Goal: Find contact information: Find contact information

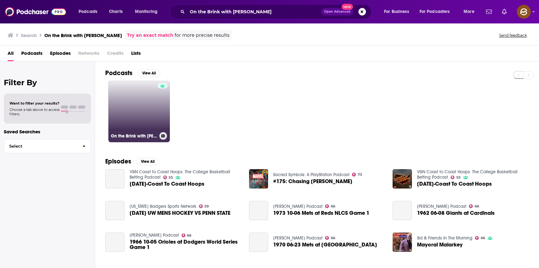
click at [154, 112] on link "On the Brink with [PERSON_NAME]" at bounding box center [138, 111] width 61 height 61
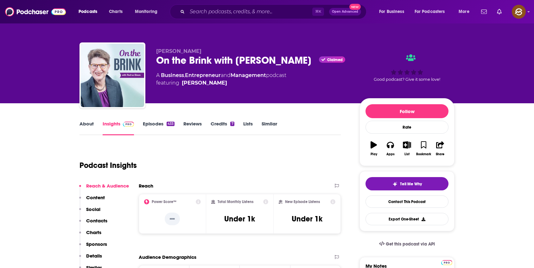
click at [183, 49] on span "[PERSON_NAME]" at bounding box center [178, 51] width 45 height 6
drag, startPoint x: 183, startPoint y: 49, endPoint x: 162, endPoint y: 50, distance: 21.9
copy span "[PERSON_NAME]"
click at [162, 50] on span "[PERSON_NAME]" at bounding box center [178, 51] width 45 height 6
click at [93, 218] on p "Contacts" at bounding box center [96, 221] width 21 height 6
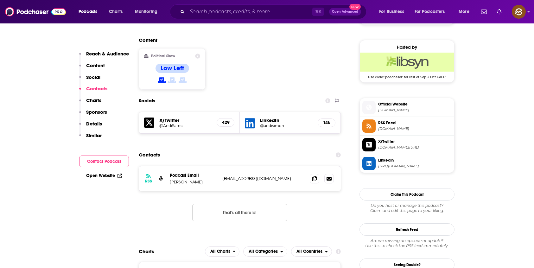
scroll to position [522, 0]
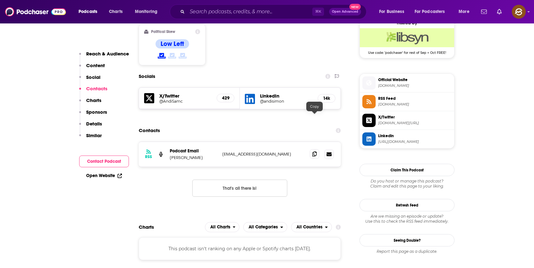
click at [317, 149] on span at bounding box center [315, 154] width 10 height 10
